Goal: Task Accomplishment & Management: Use online tool/utility

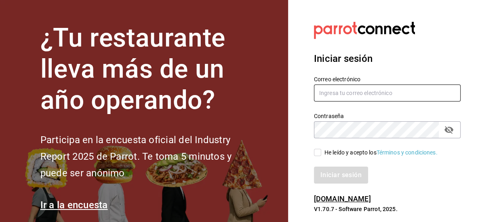
click at [368, 97] on input "text" at bounding box center [387, 93] width 147 height 17
type input "[EMAIL_ADDRESS][DOMAIN_NAME]"
click at [447, 129] on icon "campo de contraseña" at bounding box center [449, 130] width 9 height 8
click at [318, 151] on input "He leído y acepto los Términos y condiciones." at bounding box center [317, 152] width 7 height 7
checkbox input "true"
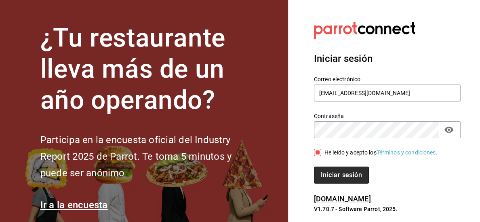
click at [328, 172] on font "Iniciar sesión" at bounding box center [341, 175] width 41 height 8
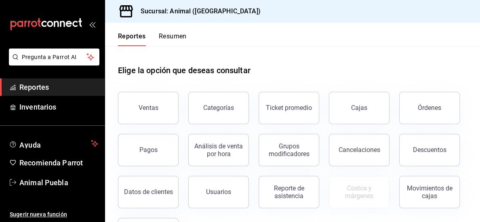
click at [306, 82] on div "Ticket promedio" at bounding box center [284, 103] width 70 height 42
click at [420, 153] on font "Descuentos" at bounding box center [430, 150] width 34 height 8
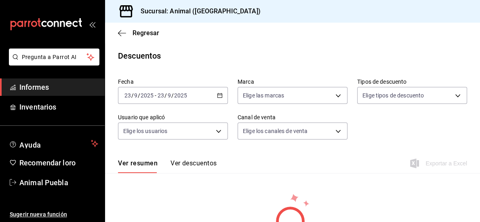
click at [219, 96] on icon "button" at bounding box center [220, 96] width 6 height 6
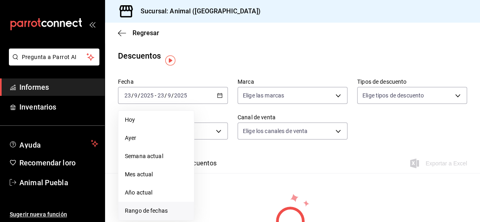
click at [128, 212] on span "Rango de fechas" at bounding box center [156, 211] width 63 height 8
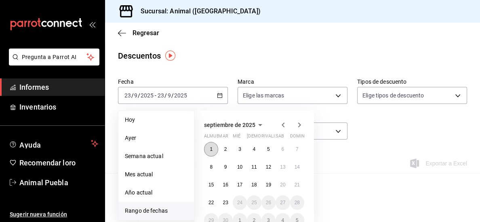
click at [212, 147] on font "1" at bounding box center [211, 149] width 3 height 6
click at [291, 185] on button "21" at bounding box center [297, 185] width 14 height 15
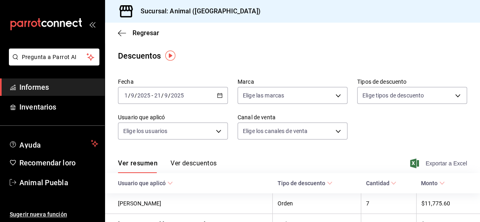
click at [436, 163] on font "Exportar a Excel" at bounding box center [447, 163] width 42 height 6
click at [220, 95] on icon "button" at bounding box center [220, 96] width 6 height 6
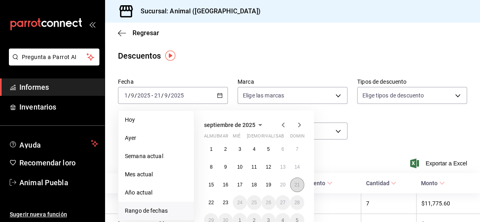
click at [294, 189] on button "21" at bounding box center [297, 185] width 14 height 15
click at [403, 128] on div "Fecha 2025-09-01 1 / 9 / 2025 - 2025-09-21 21 / 9 / 2025 Hoy Ayer Semana actual…" at bounding box center [292, 112] width 349 height 74
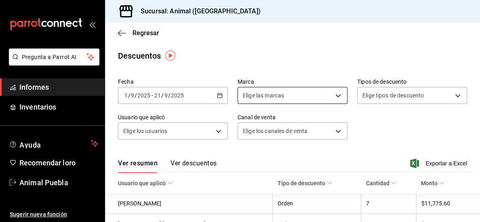
click at [340, 97] on body "Pregunta a Parrot AI Informes Inventarios Ayuda Recomendar loro Animal Puebla S…" at bounding box center [240, 111] width 480 height 222
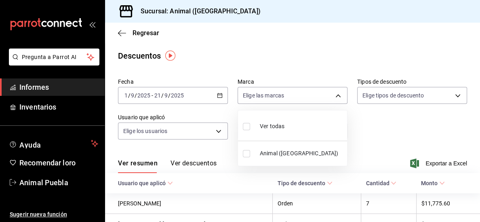
click at [311, 118] on li "Ver todas" at bounding box center [292, 126] width 109 height 24
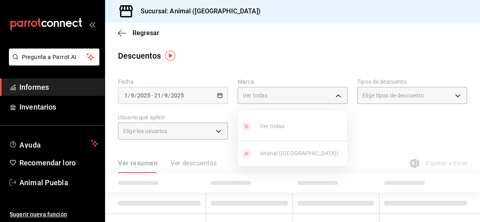
type input "96838179-8fbb-4073-aae3-1789726318c8"
checkbox input "true"
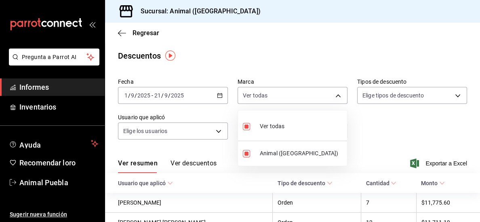
click at [397, 96] on div at bounding box center [240, 111] width 480 height 222
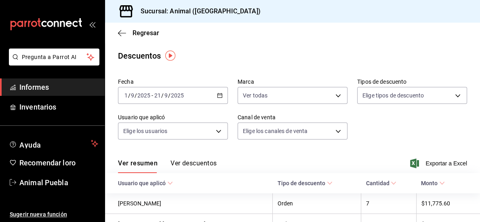
click at [397, 96] on body "Pregunta a Parrot AI Informes Inventarios Ayuda Recomendar loro Animal Puebla S…" at bounding box center [240, 111] width 480 height 222
click at [217, 131] on div at bounding box center [240, 111] width 480 height 222
click at [217, 131] on body "Pregunta a Parrot AI Informes Inventarios Ayuda Recomendar loro Animal Puebla S…" at bounding box center [240, 111] width 480 height 222
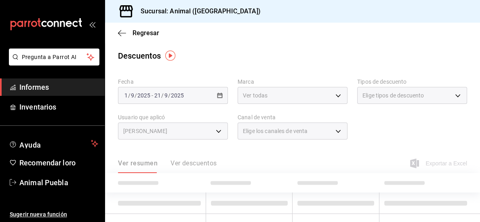
type input "4d44938a-f330-473e-a6f8-91563d43f7b9"
type input "96838179-8fbb-4073-aae3-1789726318c8"
type input "4d44938a-f330-473e-a6f8-91563d43f7b9"
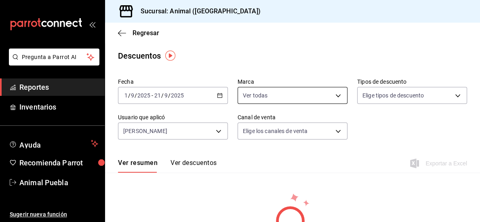
click at [340, 97] on body "Pregunta a Parrot AI Reportes Inventarios Ayuda Recomienda Parrot Animal Puebla…" at bounding box center [240, 111] width 480 height 222
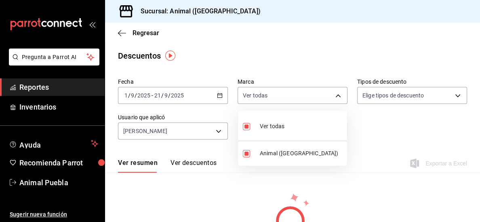
click at [278, 134] on li "Ver todas" at bounding box center [292, 126] width 109 height 24
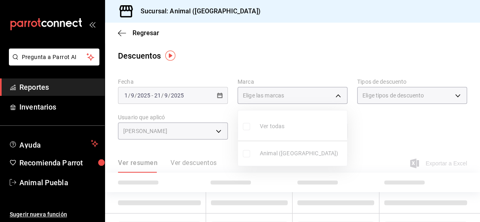
checkbox input "false"
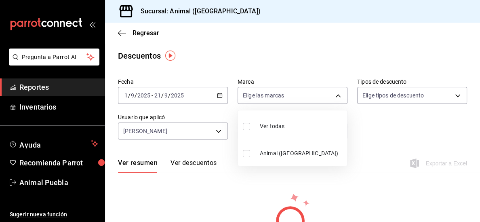
click at [246, 158] on li "Animal ([GEOGRAPHIC_DATA])" at bounding box center [292, 153] width 109 height 18
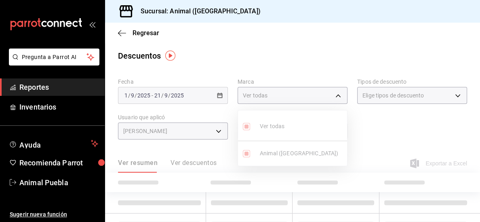
type input "96838179-8fbb-4073-aae3-1789726318c8"
checkbox input "true"
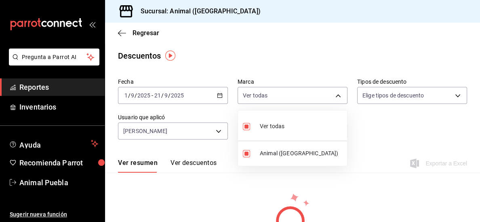
click at [406, 128] on div at bounding box center [240, 111] width 480 height 222
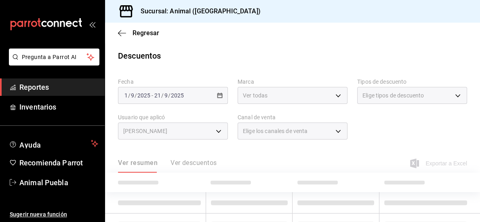
type input "96838179-8fbb-4073-aae3-1789726318c8"
type input "4d44938a-f330-473e-a6f8-91563d43f7b9"
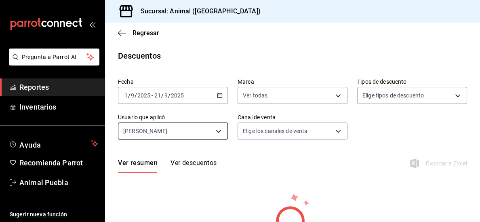
click at [218, 130] on body "Pregunta a Parrot AI Reportes Inventarios Ayuda Recomienda Parrot Animal Puebla…" at bounding box center [240, 111] width 480 height 222
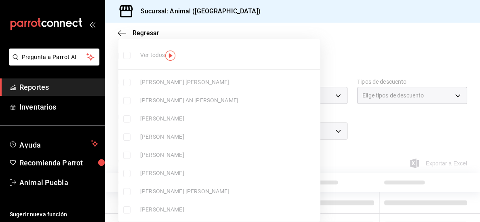
click at [291, 47] on div at bounding box center [240, 111] width 480 height 222
click at [52, 85] on div at bounding box center [240, 111] width 480 height 222
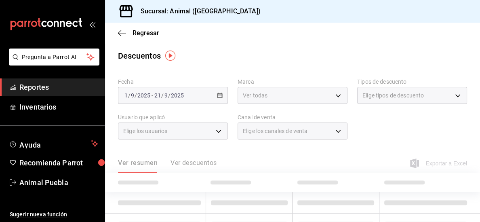
click at [49, 89] on div at bounding box center [240, 111] width 480 height 222
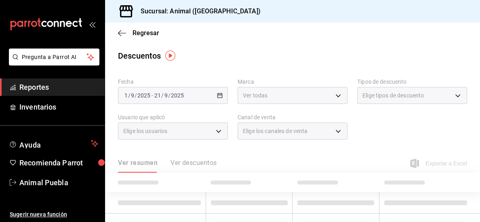
click at [49, 89] on div at bounding box center [240, 111] width 480 height 222
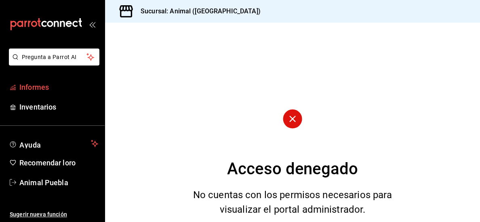
click at [37, 85] on font "Informes" at bounding box center [34, 87] width 30 height 8
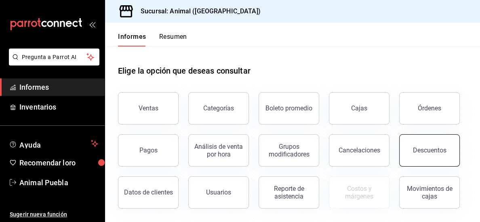
click at [433, 147] on font "Descuentos" at bounding box center [430, 150] width 34 height 8
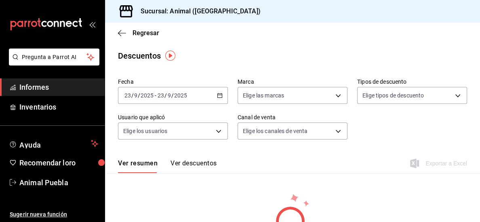
click at [219, 95] on icon "button" at bounding box center [220, 96] width 6 height 6
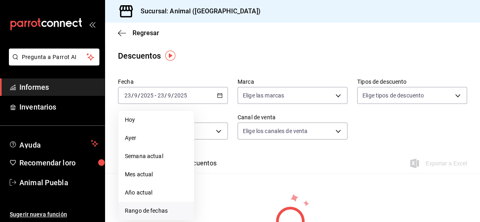
click at [131, 212] on font "Rango de fechas" at bounding box center [146, 210] width 43 height 6
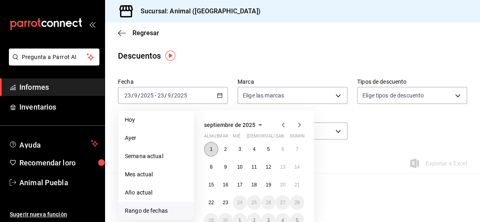
click at [211, 146] on button "1" at bounding box center [211, 149] width 14 height 15
click at [295, 186] on font "21" at bounding box center [297, 185] width 5 height 6
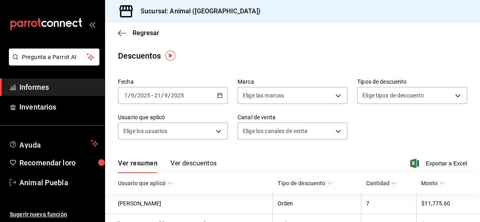
scroll to position [106, 0]
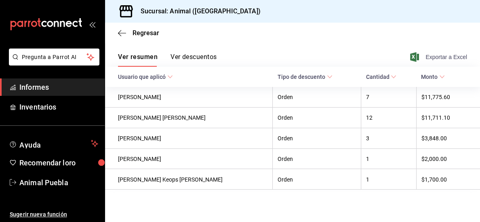
click at [431, 55] on font "Exportar a Excel" at bounding box center [447, 57] width 42 height 6
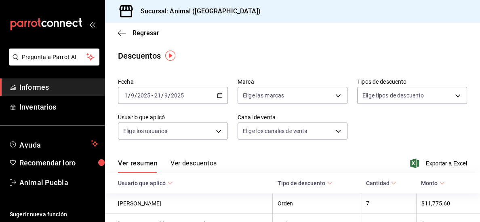
click at [217, 95] on icon "button" at bounding box center [220, 96] width 6 height 6
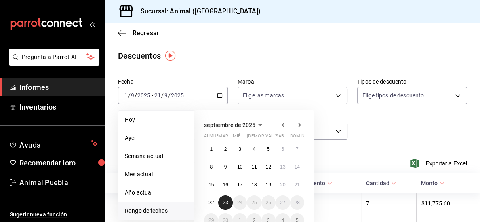
click at [226, 203] on font "23" at bounding box center [225, 203] width 5 height 6
click at [215, 149] on button "1" at bounding box center [211, 149] width 14 height 15
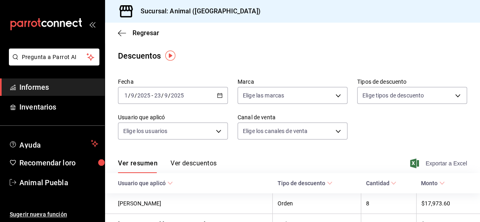
click at [443, 163] on font "Exportar a Excel" at bounding box center [447, 163] width 42 height 6
